Goal: Complete application form

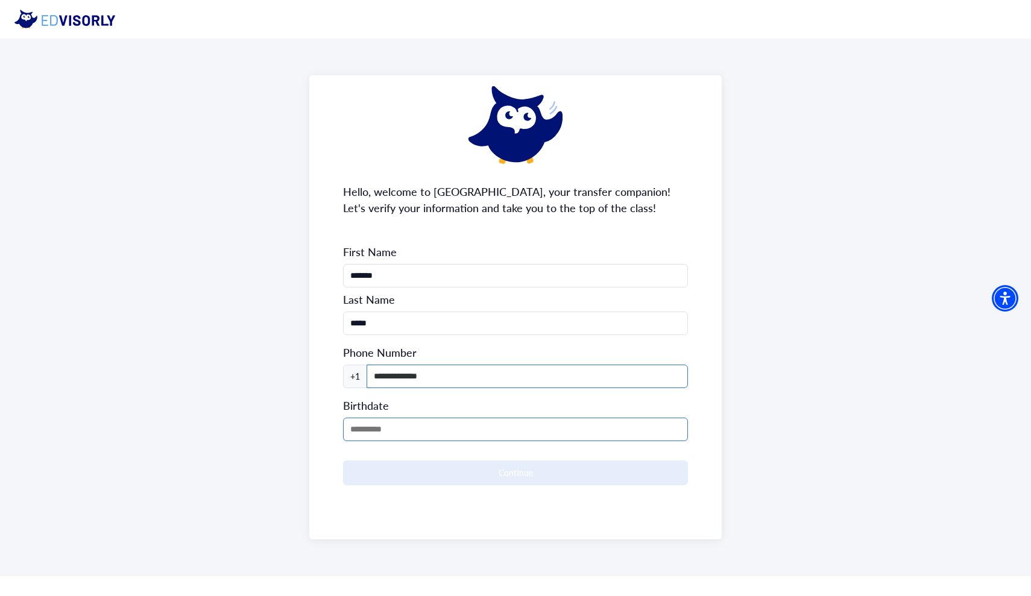
type input "**********"
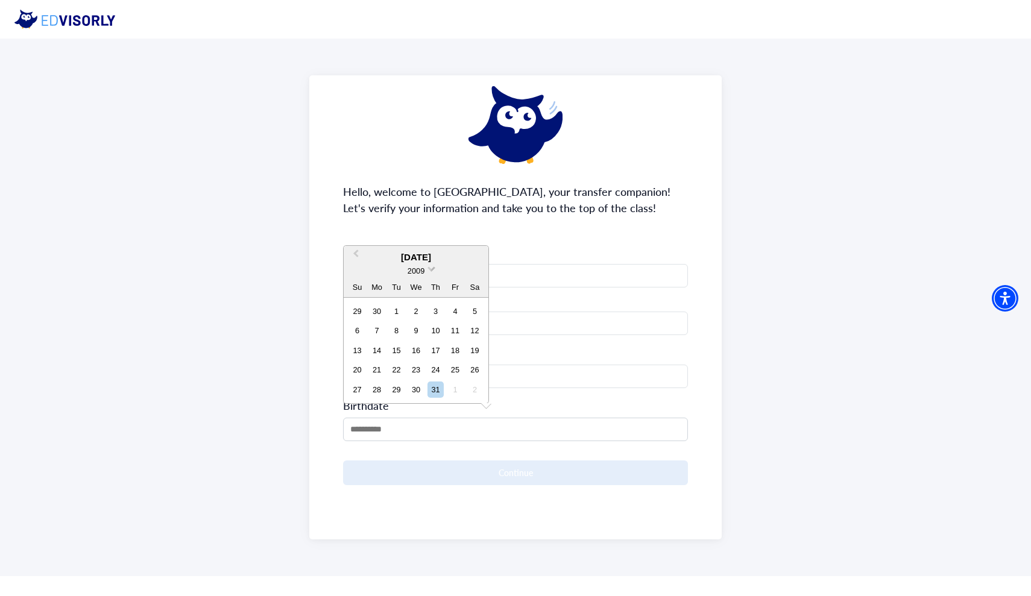
click at [411, 271] on span "2009" at bounding box center [416, 271] width 17 height 9
click at [418, 298] on div "2007" at bounding box center [415, 295] width 71 height 12
click at [477, 238] on button "Next Month" at bounding box center [477, 237] width 19 height 19
click at [476, 253] on span "Next Month" at bounding box center [476, 256] width 0 height 18
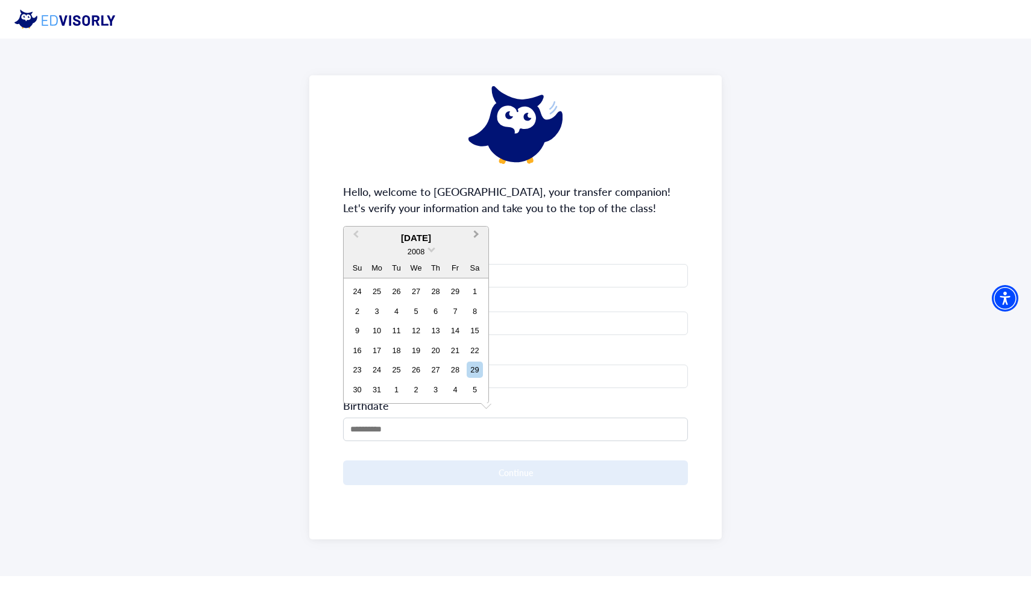
click at [478, 238] on button "Next Month" at bounding box center [477, 237] width 19 height 19
click at [478, 257] on button "Next Month" at bounding box center [477, 256] width 19 height 19
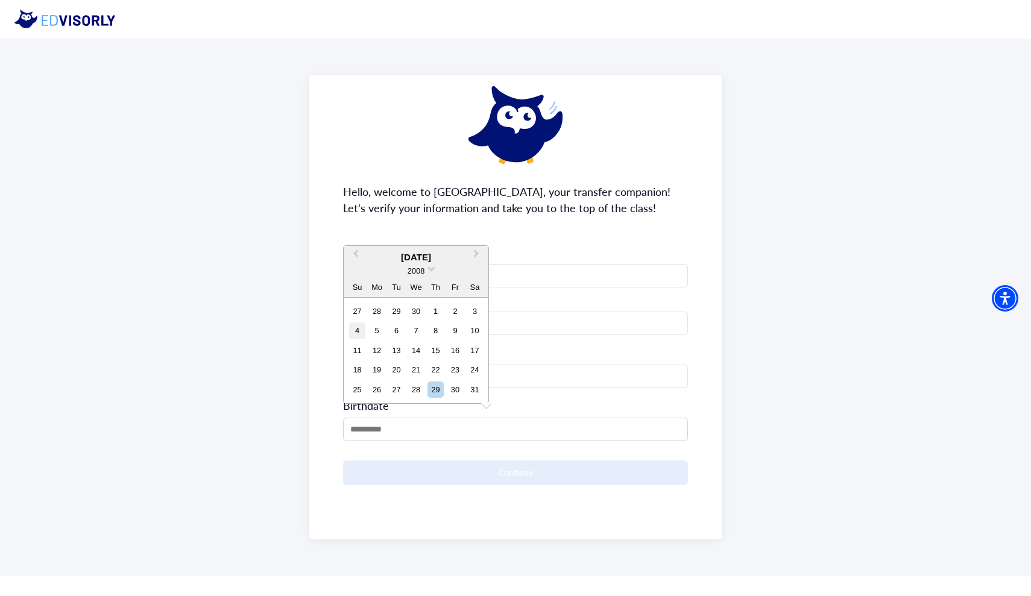
click at [357, 332] on div "4" at bounding box center [357, 331] width 16 height 16
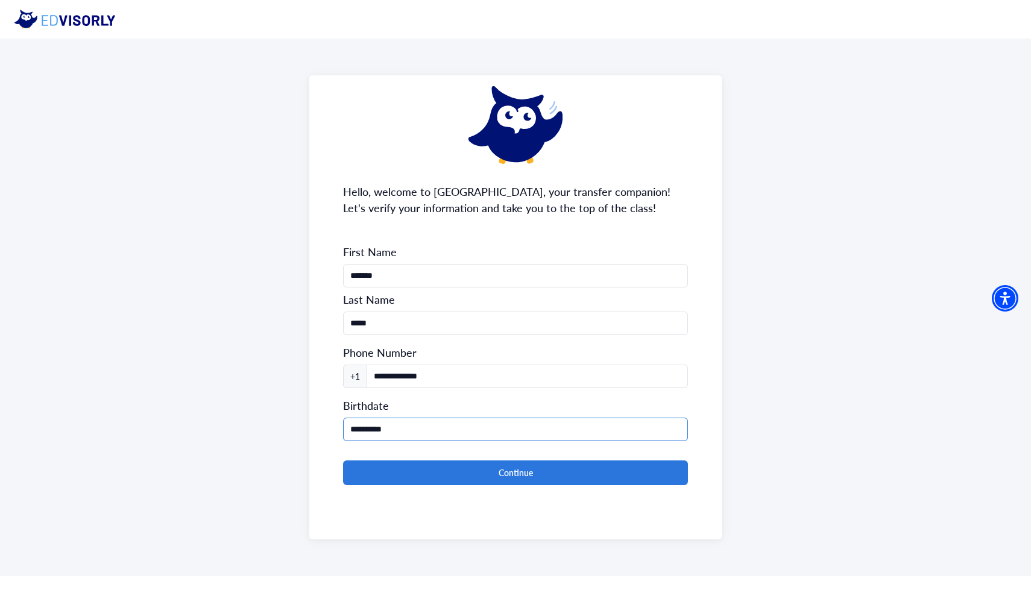
click at [425, 425] on input "**********" at bounding box center [515, 430] width 345 height 24
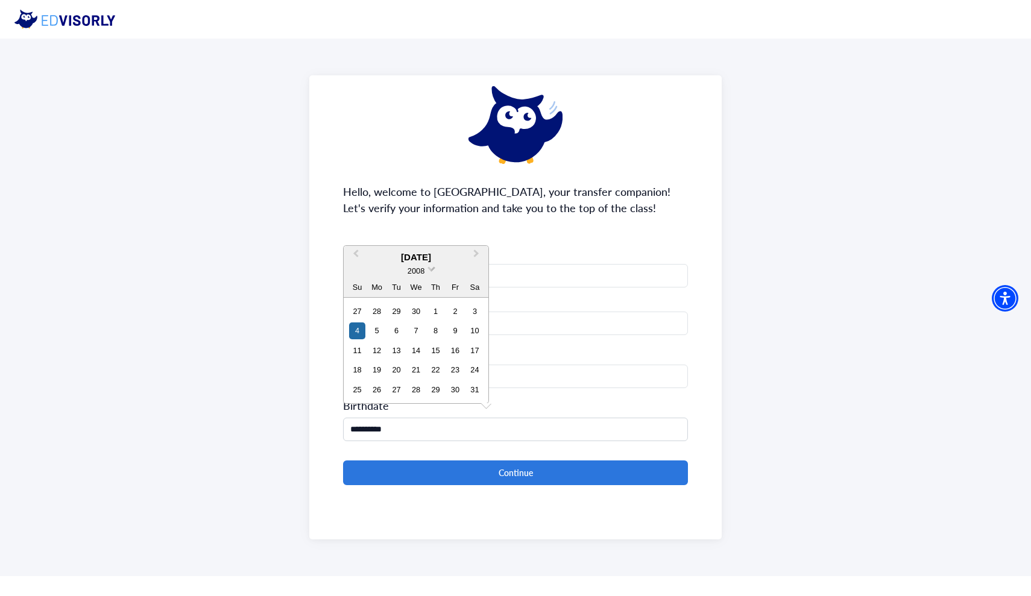
click at [429, 270] on span at bounding box center [432, 268] width 8 height 8
click at [421, 295] on div "2007" at bounding box center [415, 295] width 71 height 12
click at [456, 318] on div "4" at bounding box center [455, 311] width 16 height 16
type input "**********"
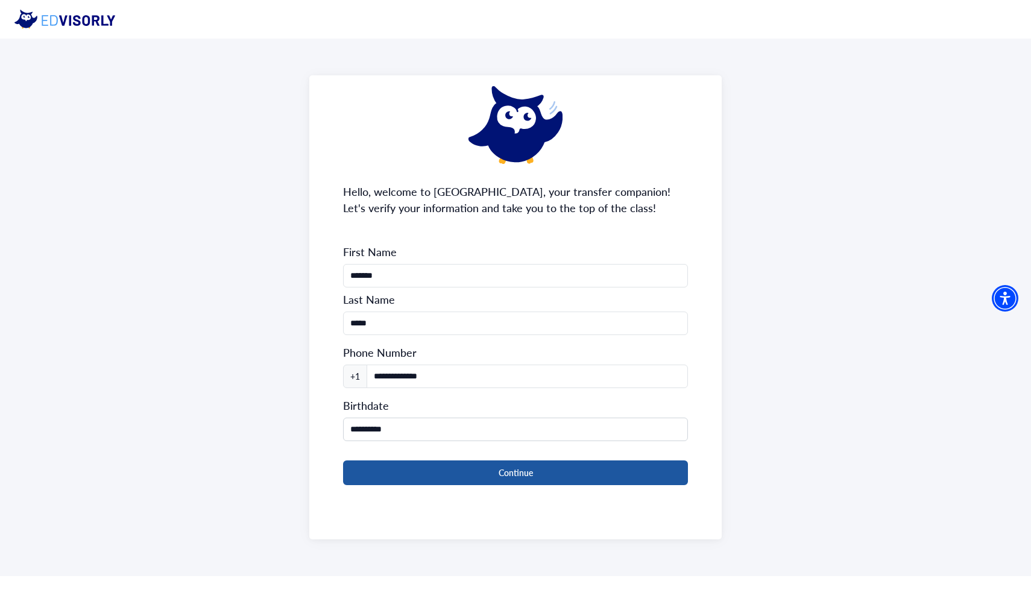
click at [444, 463] on button "Continue" at bounding box center [515, 473] width 345 height 25
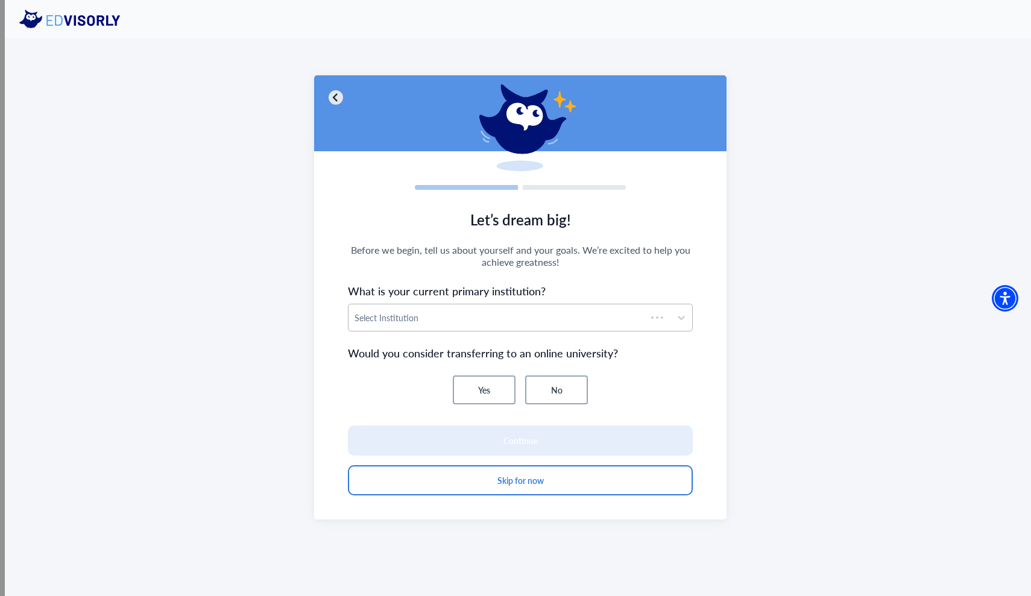
click at [498, 311] on div at bounding box center [498, 318] width 286 height 15
click at [472, 321] on div at bounding box center [520, 317] width 333 height 15
click at [448, 323] on div at bounding box center [520, 317] width 333 height 15
type input "*****"
click at [647, 347] on div "[GEOGRAPHIC_DATA]" at bounding box center [520, 350] width 345 height 13
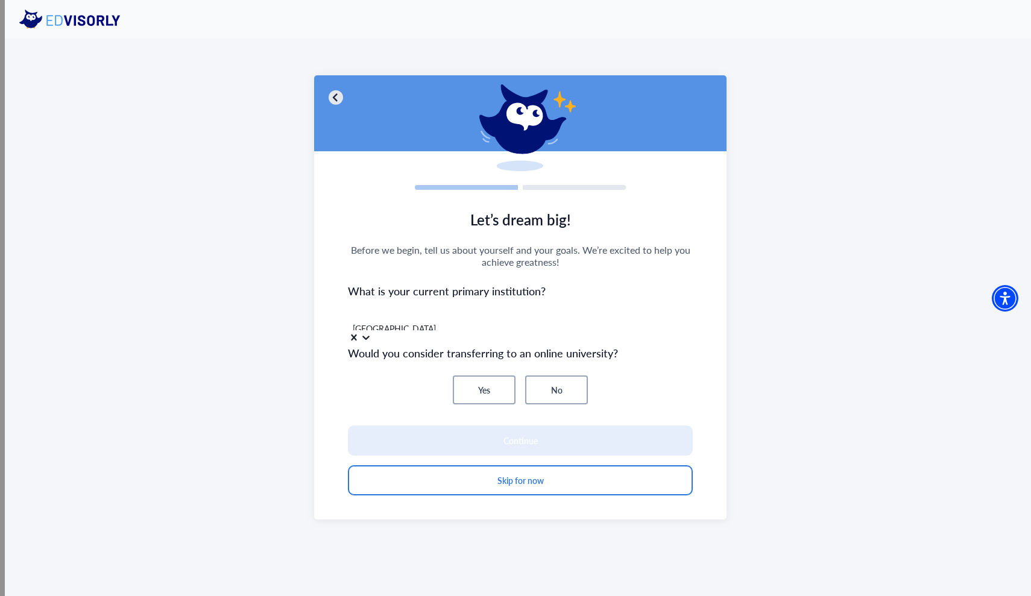
click at [544, 382] on button "No" at bounding box center [556, 390] width 63 height 29
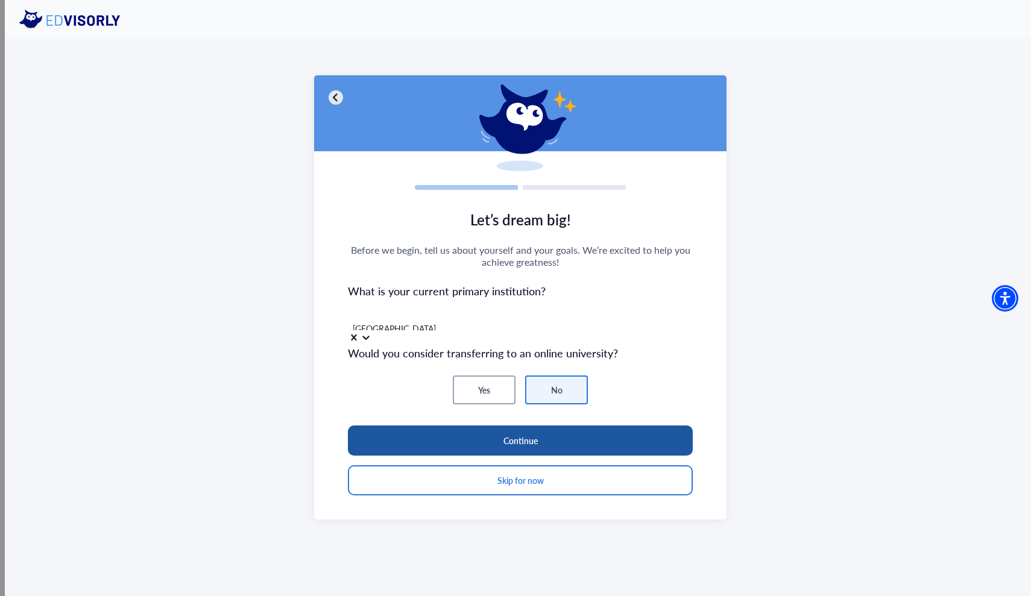
click at [531, 441] on button "Continue" at bounding box center [520, 441] width 345 height 30
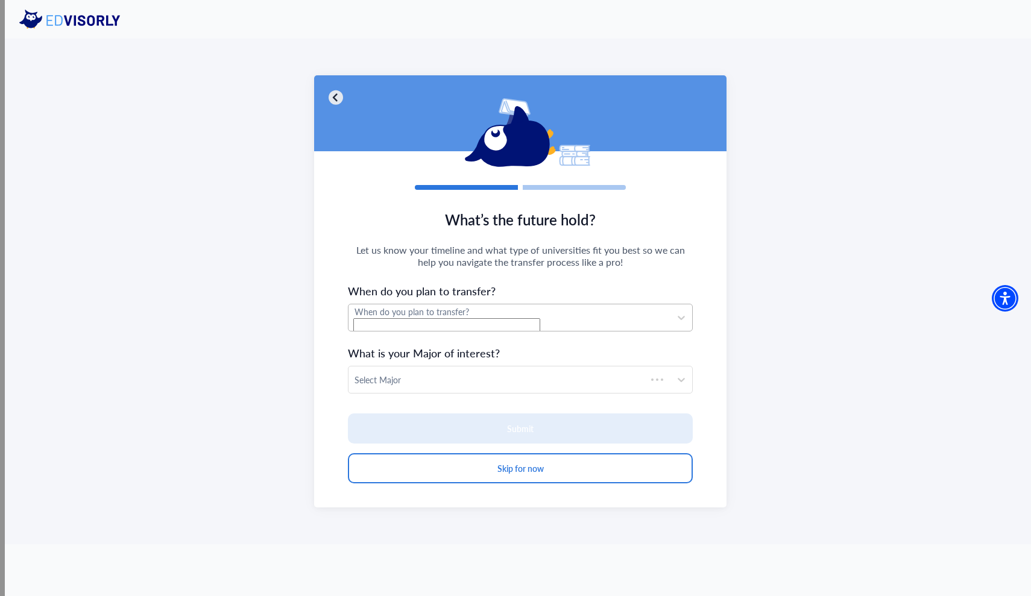
click at [522, 330] on div "When do you plan to transfer?" at bounding box center [510, 318] width 322 height 27
click at [531, 394] on div "Transfer [DATE]" at bounding box center [520, 388] width 345 height 13
click at [526, 387] on div at bounding box center [510, 380] width 310 height 15
type input "****"
click at [485, 410] on div "Data Science" at bounding box center [520, 412] width 345 height 13
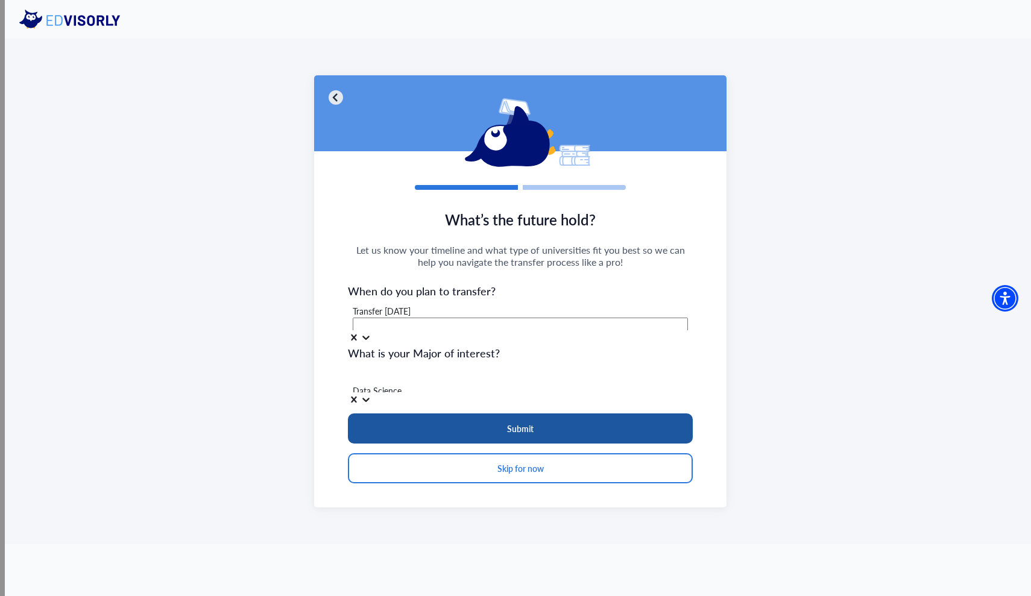
click at [478, 434] on button "Submit" at bounding box center [520, 429] width 345 height 30
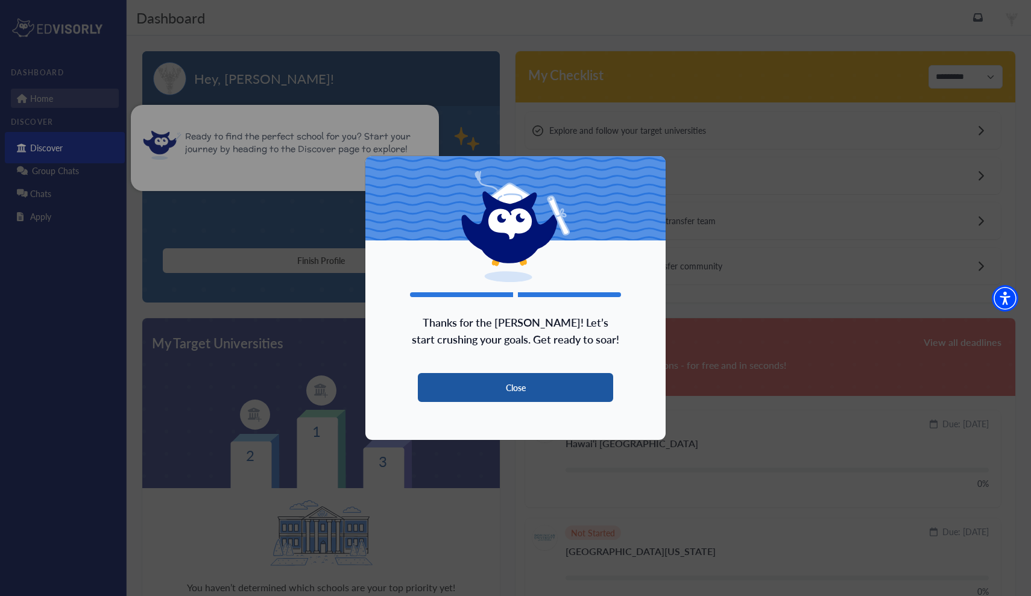
click at [497, 399] on button "Close" at bounding box center [515, 387] width 195 height 29
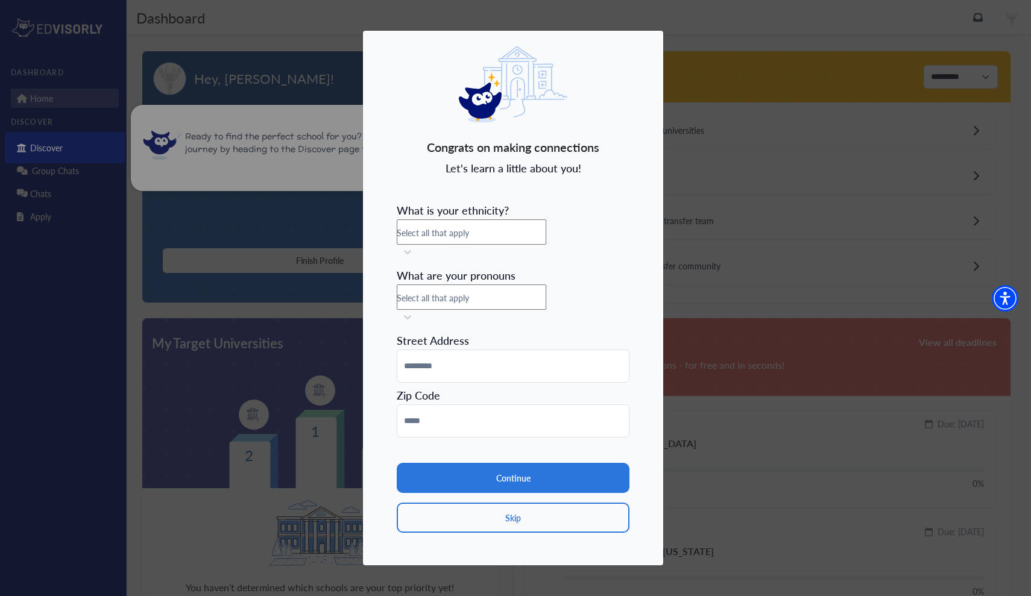
click at [469, 239] on span "Select all that apply" at bounding box center [433, 233] width 72 height 12
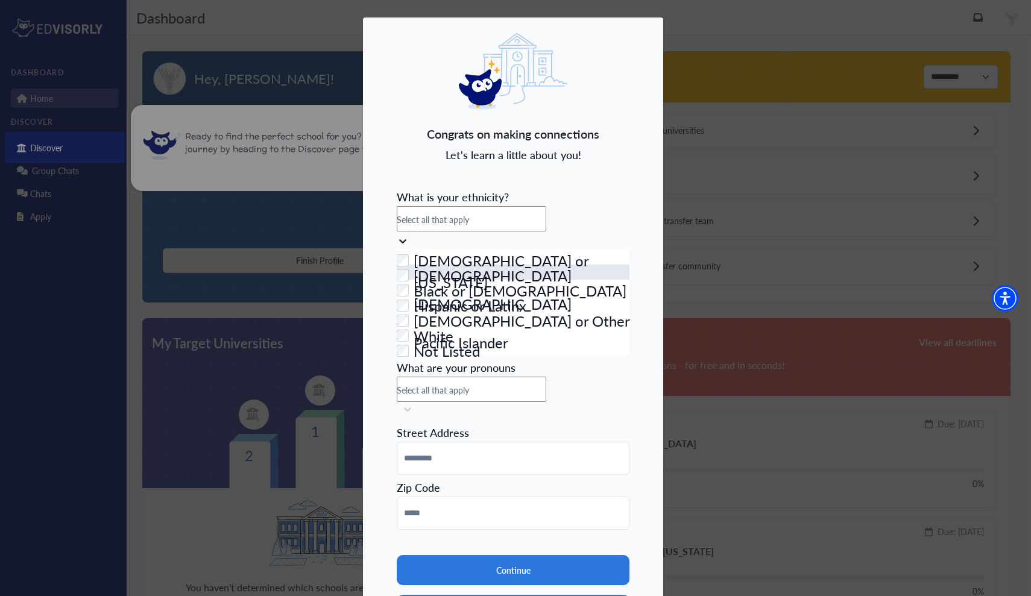
click at [496, 280] on div "Checkbox field Asian" at bounding box center [513, 272] width 233 height 15
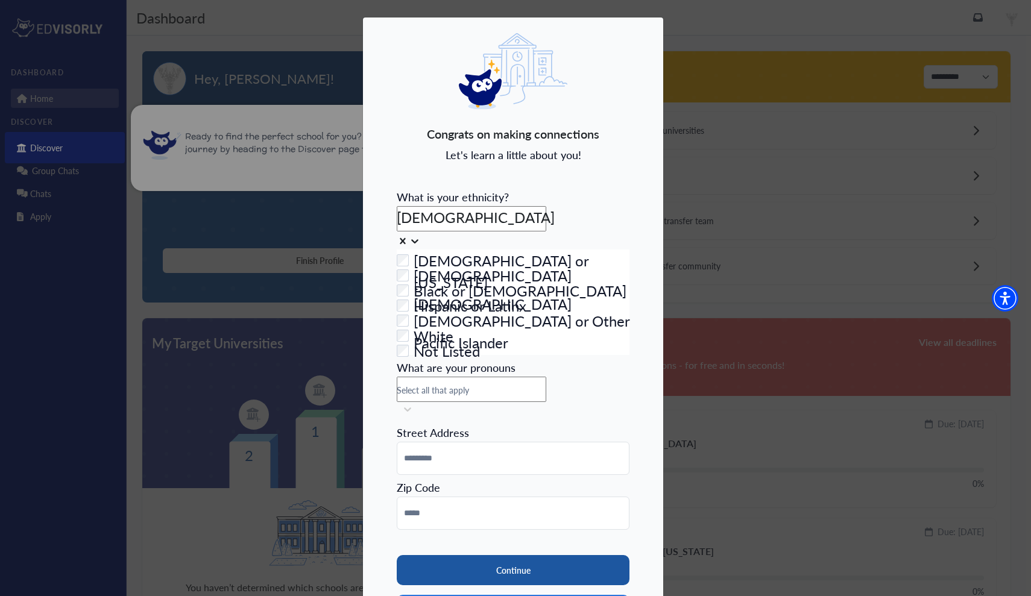
click at [496, 555] on button "Continue" at bounding box center [513, 570] width 233 height 30
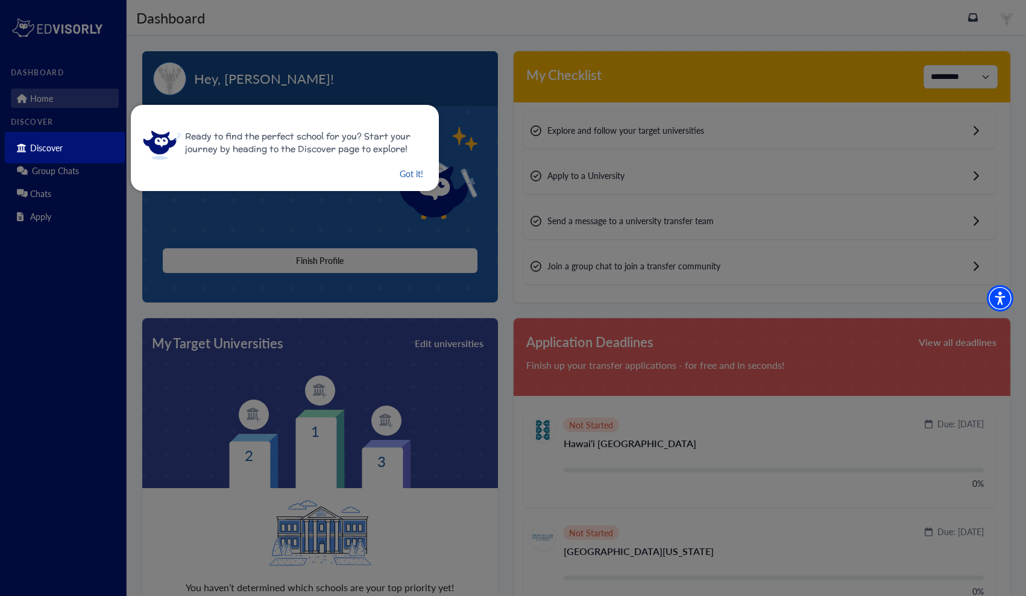
click at [399, 168] on button "Got it!" at bounding box center [412, 173] width 26 height 15
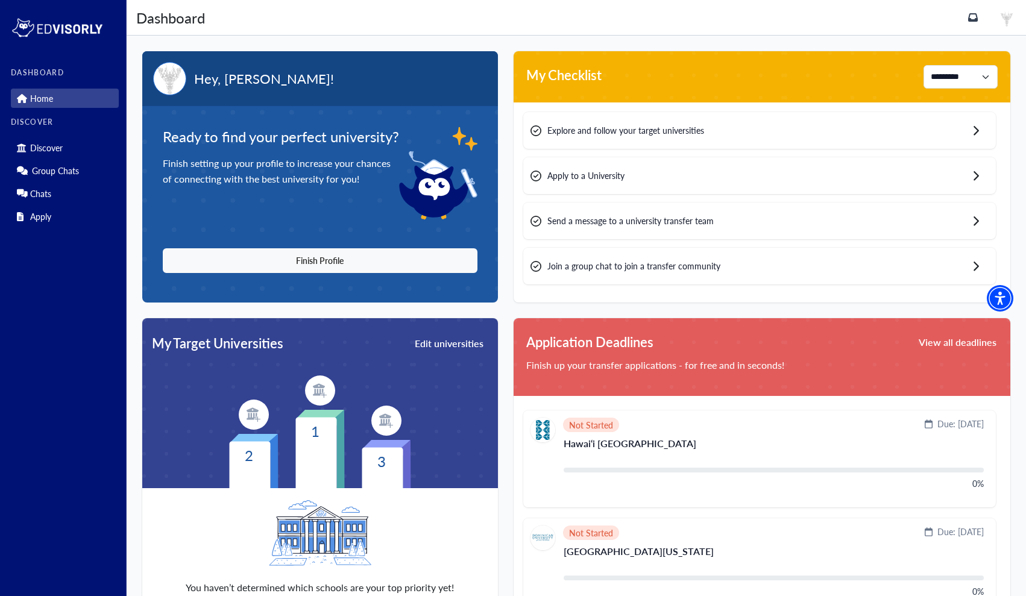
click at [605, 137] on div "Explore and follow your target universities" at bounding box center [759, 130] width 473 height 37
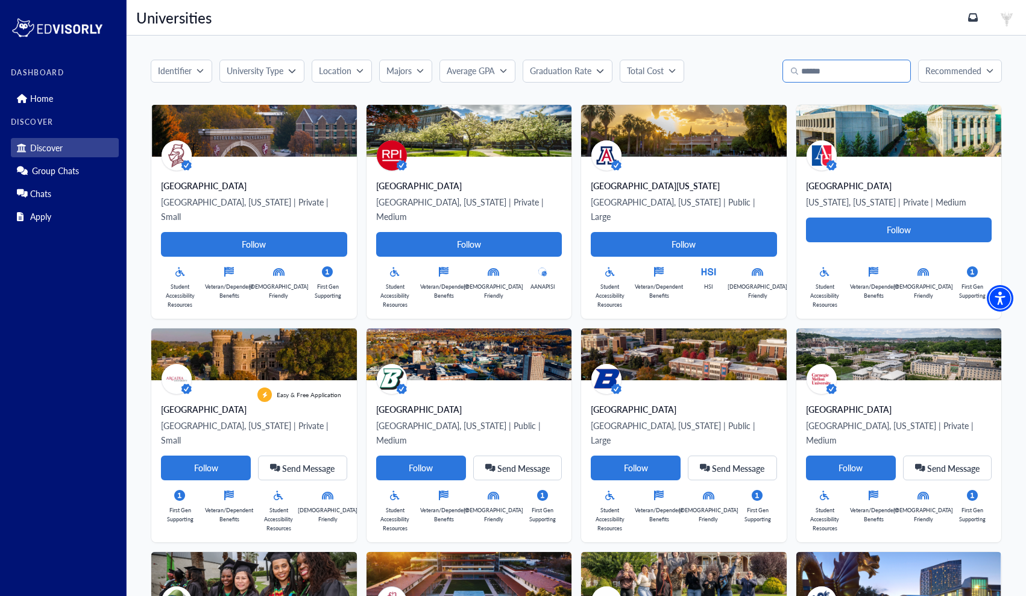
click at [830, 71] on input "text" at bounding box center [847, 71] width 128 height 23
type input "*******"
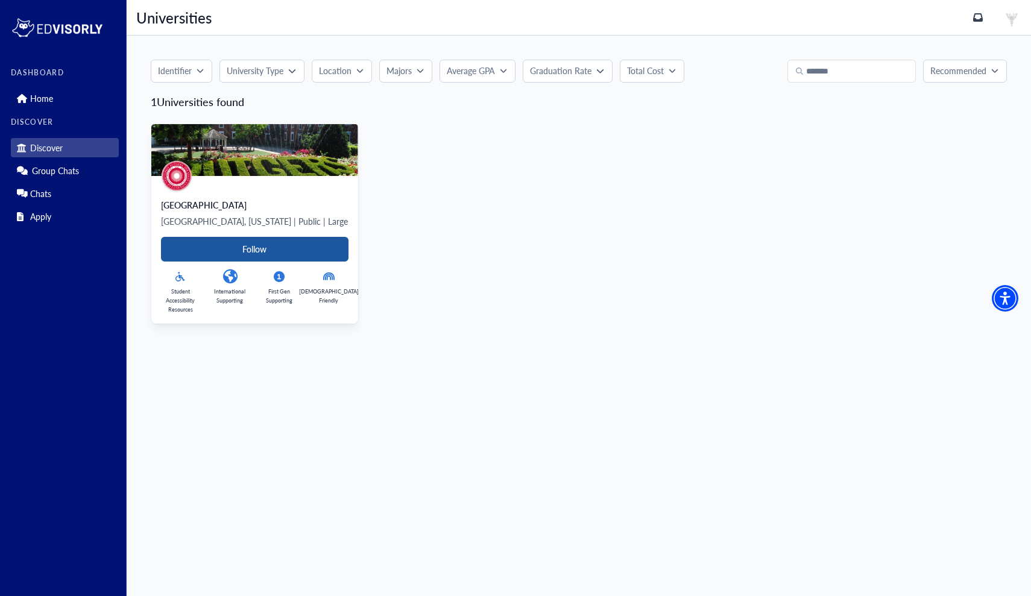
click at [279, 244] on Card-tag "Follow" at bounding box center [255, 249] width 188 height 25
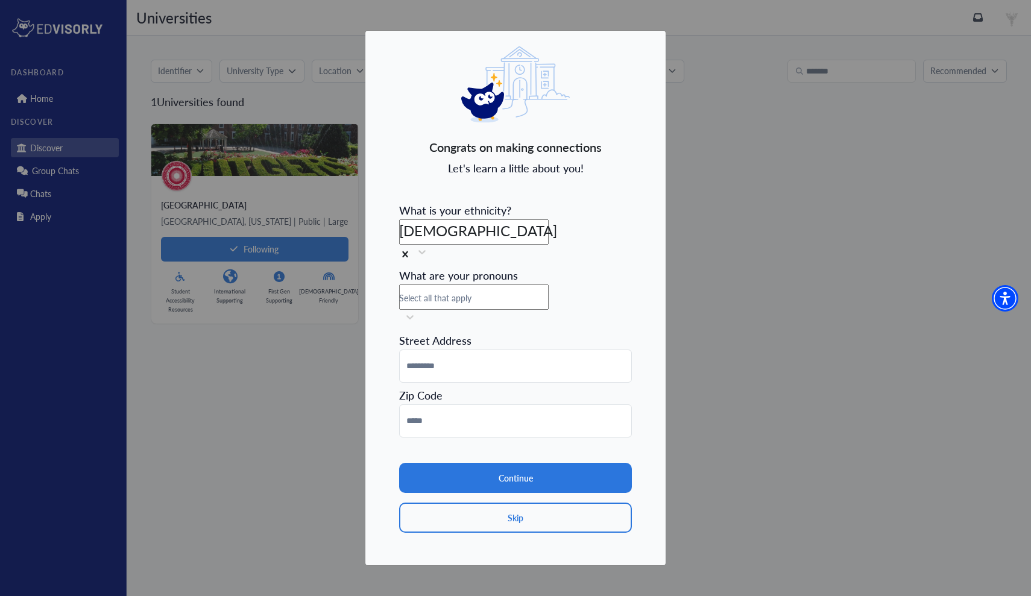
click at [470, 306] on div "Select all that apply" at bounding box center [515, 296] width 233 height 22
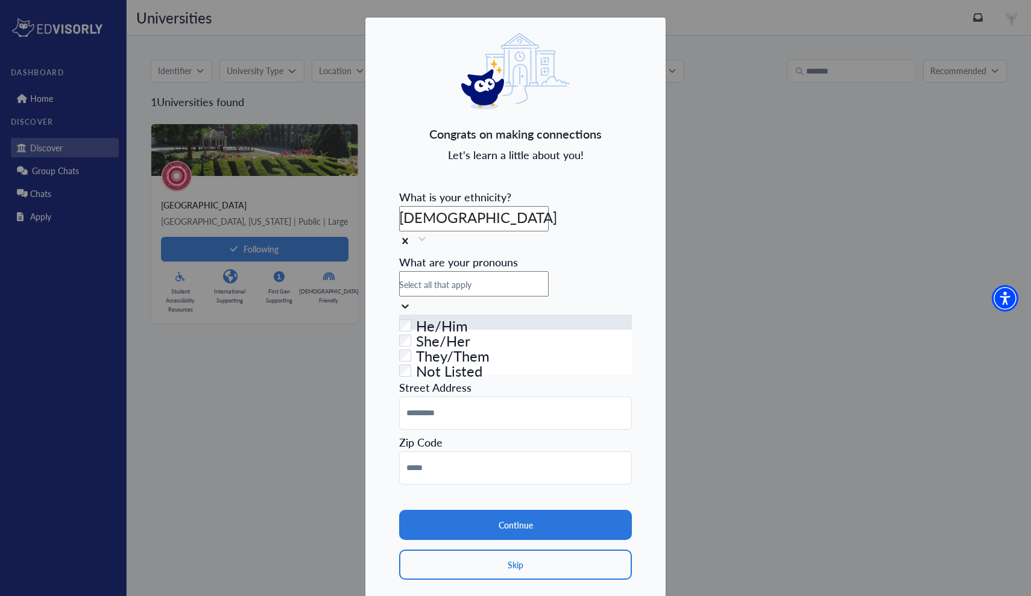
click at [453, 330] on label "He/Him" at bounding box center [442, 322] width 52 height 15
click at [476, 485] on section "Continue Skip" at bounding box center [515, 532] width 233 height 95
click at [423, 303] on icon at bounding box center [417, 306] width 12 height 12
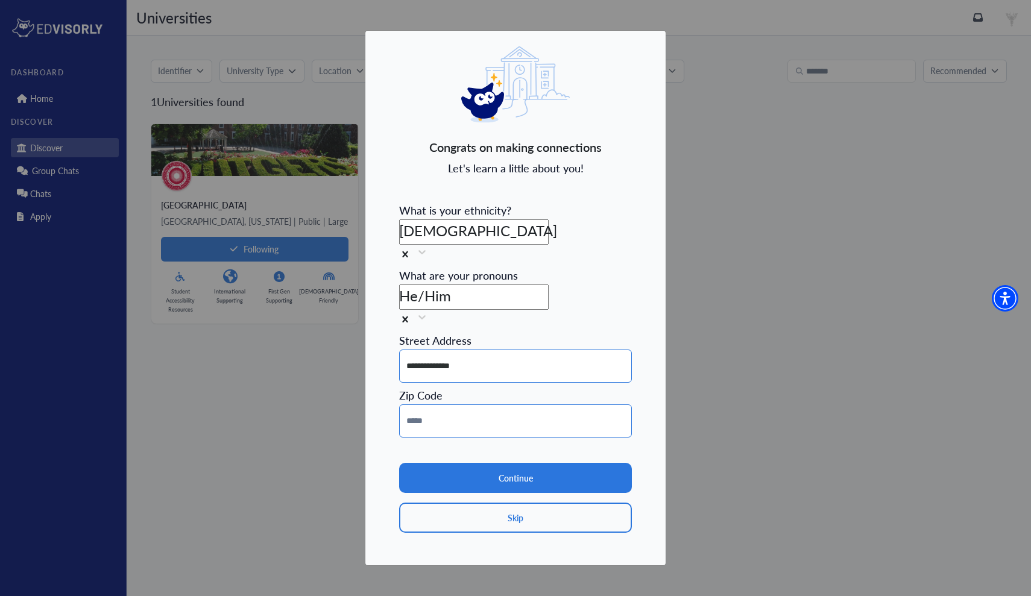
type input "**********"
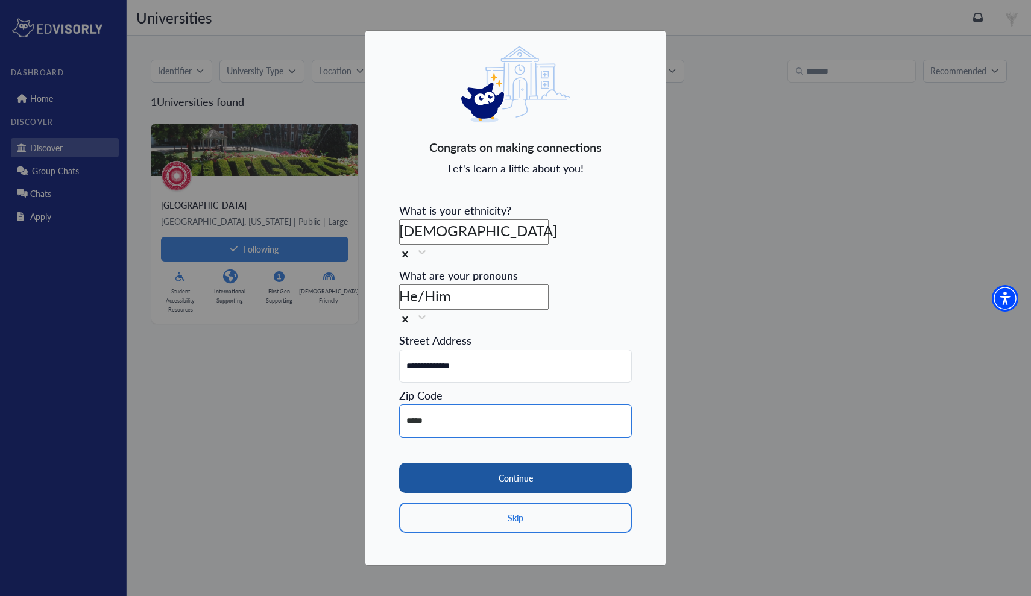
type input "*****"
click at [595, 463] on button "Continue" at bounding box center [515, 478] width 233 height 30
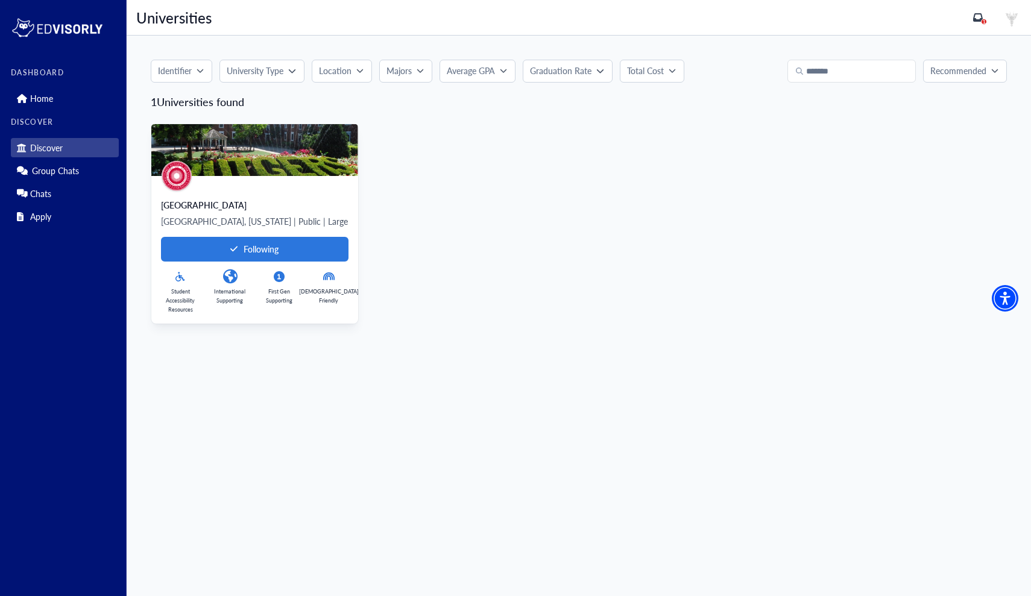
click at [279, 198] on div "[GEOGRAPHIC_DATA], [US_STATE] | Public | Large Following Student Accessibility …" at bounding box center [254, 250] width 207 height 148
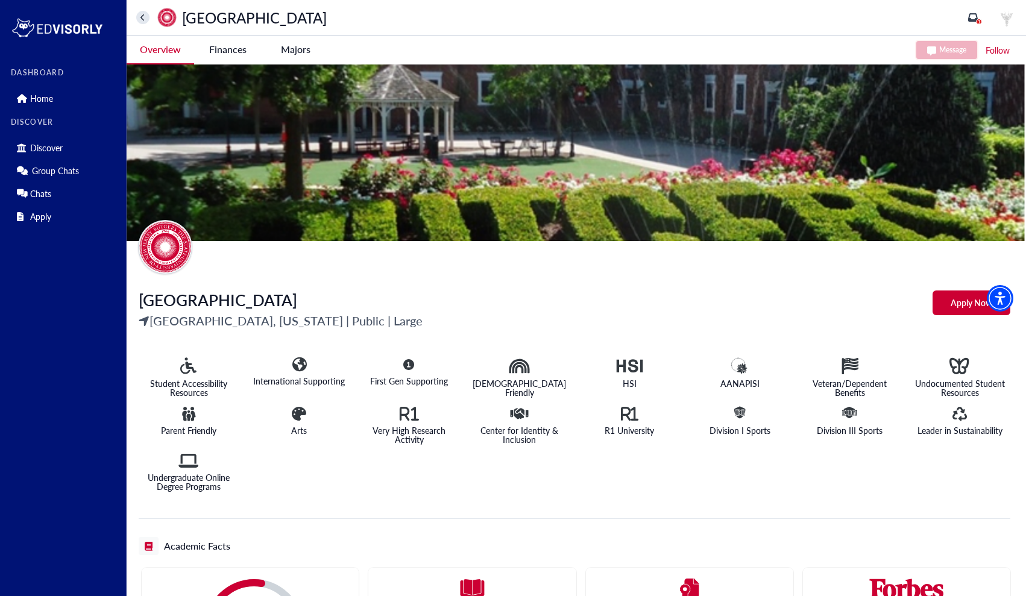
click at [980, 302] on University-tag "Apply Now" at bounding box center [972, 303] width 78 height 25
click at [286, 43] on -tag "Majors" at bounding box center [296, 50] width 68 height 28
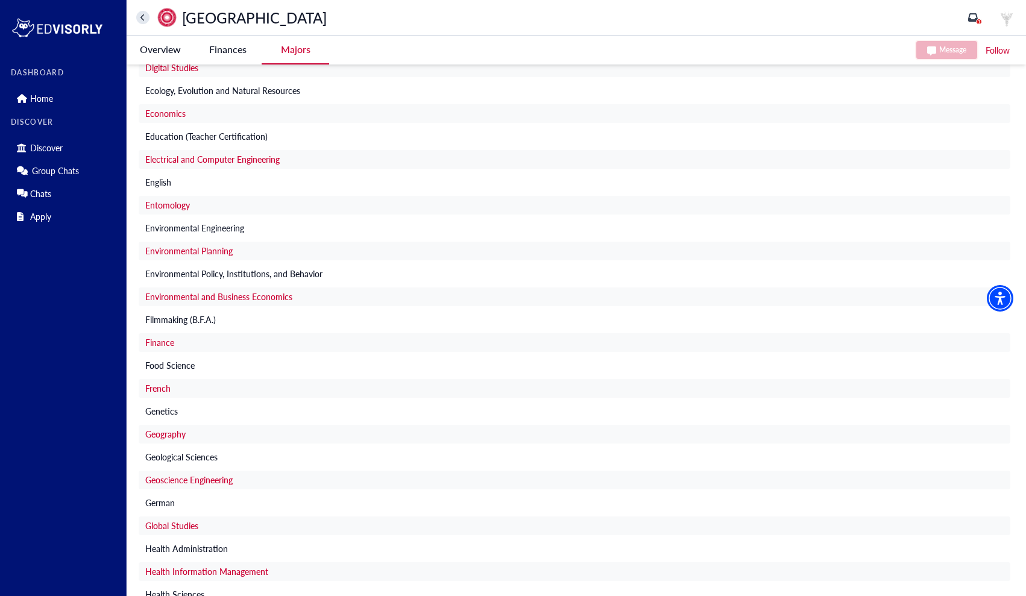
scroll to position [806, 0]
click at [181, 461] on span "Geological Sciences" at bounding box center [181, 456] width 72 height 13
click at [169, 431] on span "Geography" at bounding box center [165, 434] width 40 height 13
click at [60, 93] on link "Home" at bounding box center [65, 98] width 108 height 19
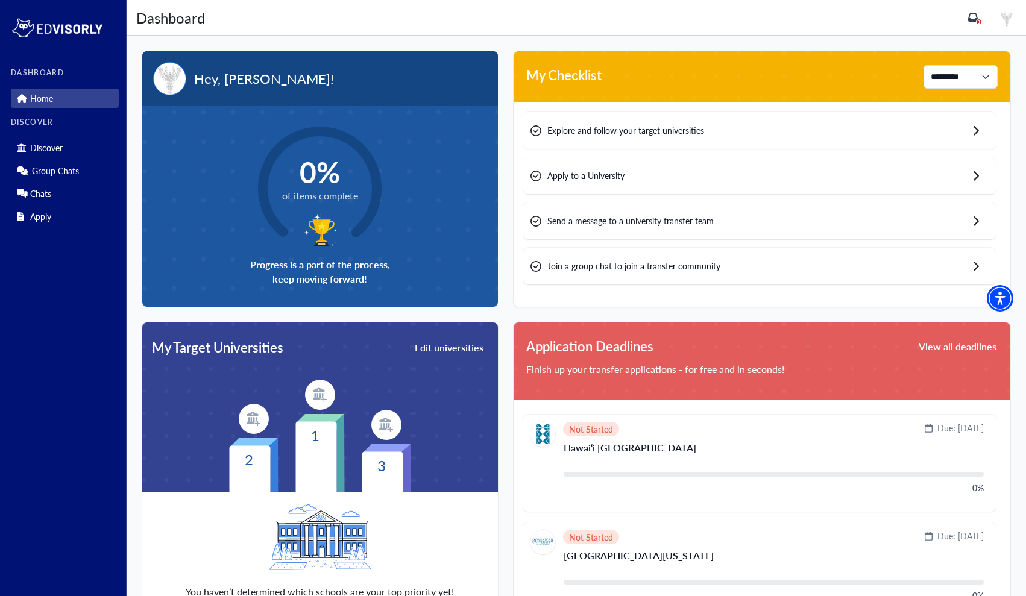
click at [700, 224] on span "Send a message to a university transfer team" at bounding box center [631, 221] width 166 height 13
